Goal: Use online tool/utility: Use online tool/utility

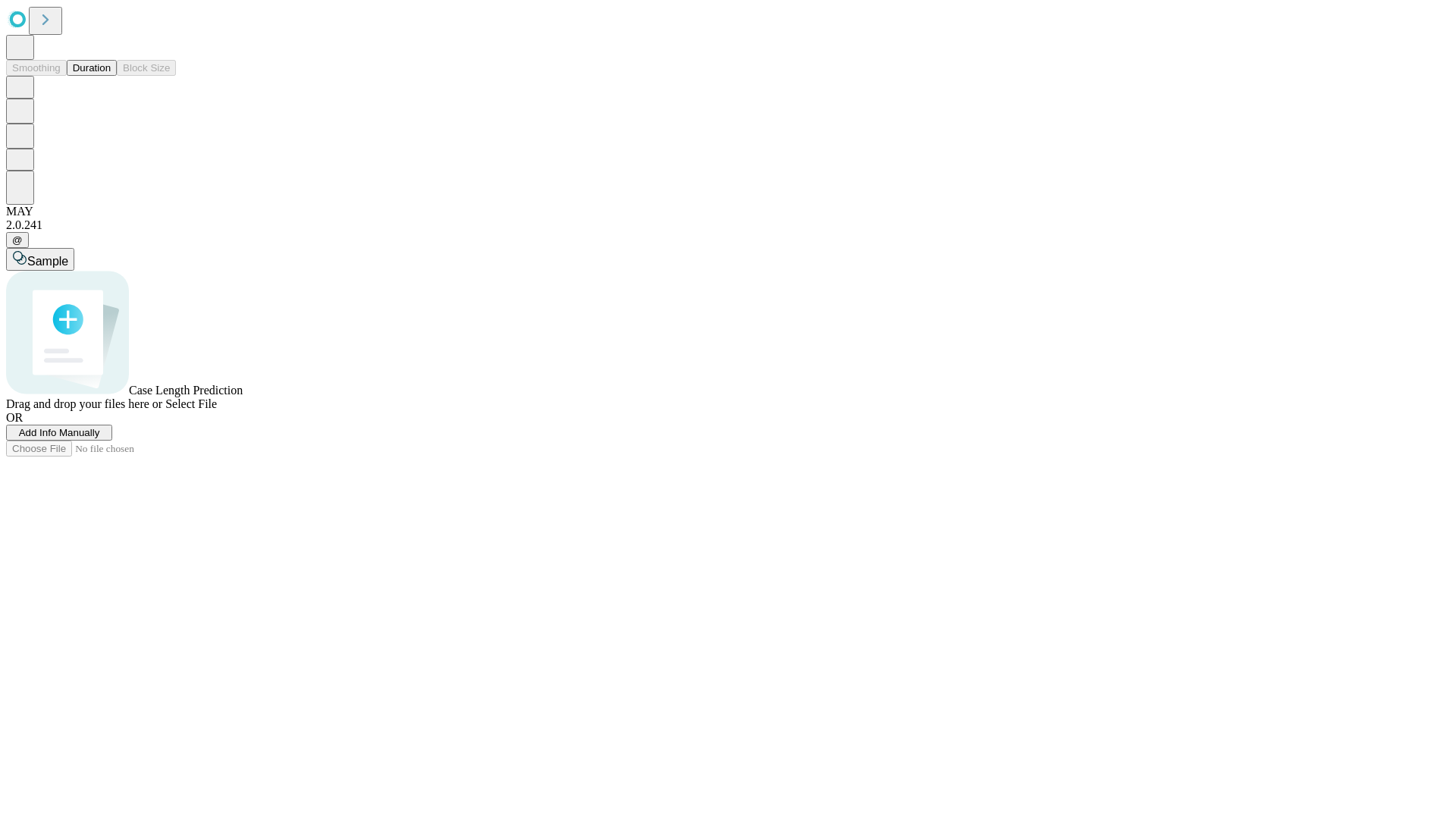
click at [111, 75] on button "Duration" at bounding box center [91, 68] width 50 height 16
click at [217, 410] on span "Select File" at bounding box center [192, 403] width 52 height 13
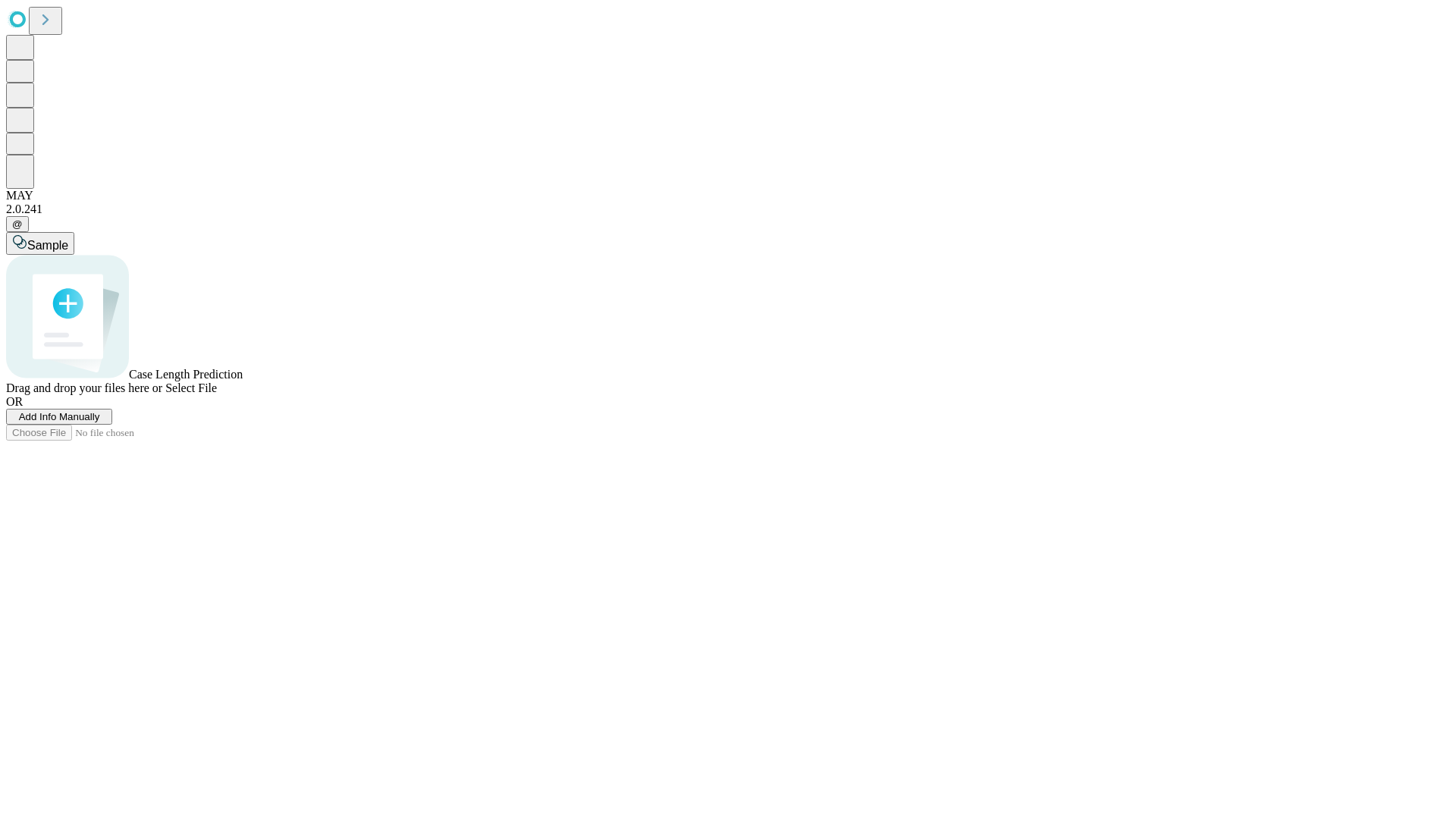
click at [217, 394] on span "Select File" at bounding box center [192, 387] width 52 height 13
